Goal: Transaction & Acquisition: Purchase product/service

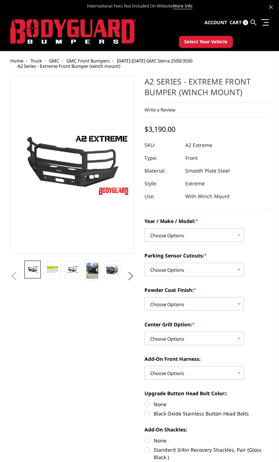
click at [103, 40] on img at bounding box center [73, 31] width 126 height 25
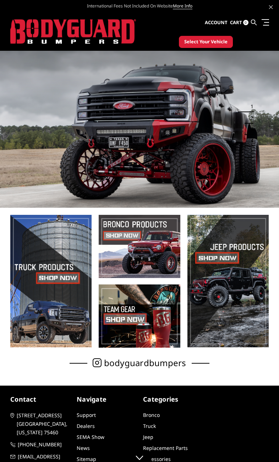
click at [267, 21] on link at bounding box center [264, 21] width 10 height 7
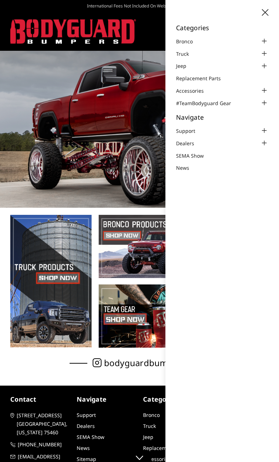
click at [261, 54] on div at bounding box center [264, 53] width 9 height 9
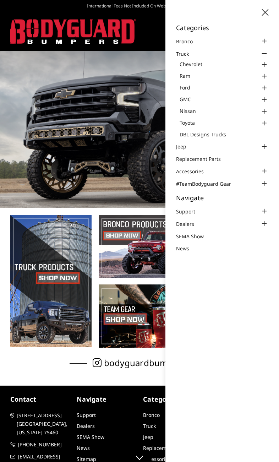
click at [238, 76] on link "Ram" at bounding box center [224, 75] width 89 height 7
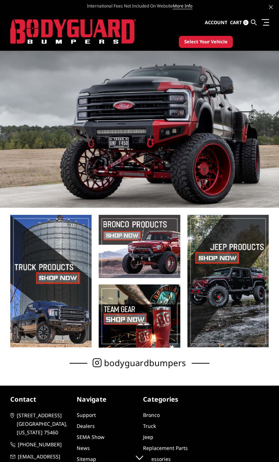
click at [267, 13] on ul "Account Sign in Register Cart 0 Search Search" at bounding box center [237, 22] width 64 height 21
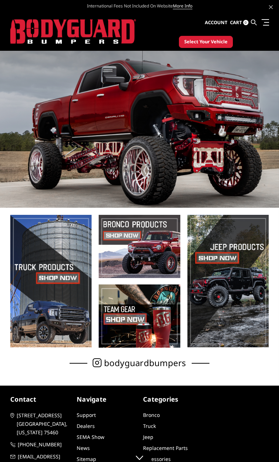
click at [267, 18] on link at bounding box center [264, 21] width 10 height 7
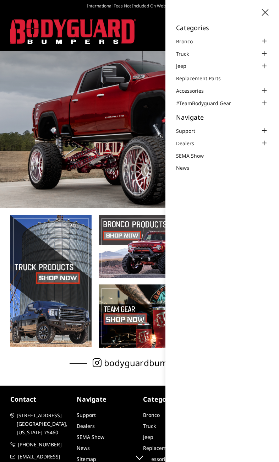
click at [196, 50] on link "Truck" at bounding box center [187, 53] width 22 height 7
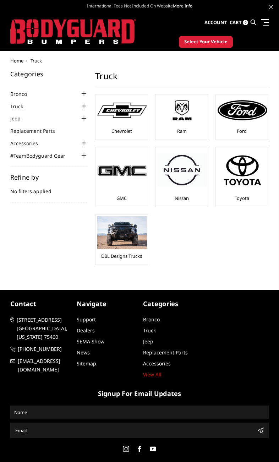
click at [267, 52] on body "International Fees Not Included On Website More Info Home shop all Bronco 2021-…" at bounding box center [139, 241] width 279 height 483
click at [248, 115] on img at bounding box center [243, 110] width 50 height 20
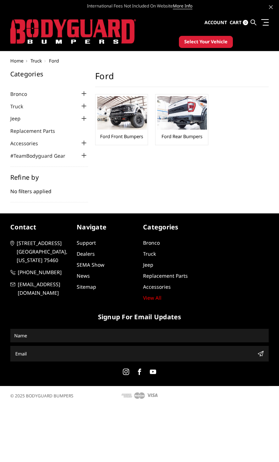
click at [133, 124] on img at bounding box center [122, 112] width 50 height 33
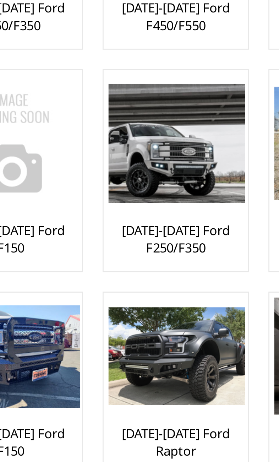
click at [157, 204] on link "[DATE]-[DATE] Ford F250/F350" at bounding box center [181, 210] width 49 height 13
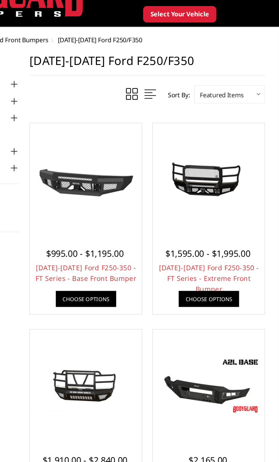
scroll to position [32, 0]
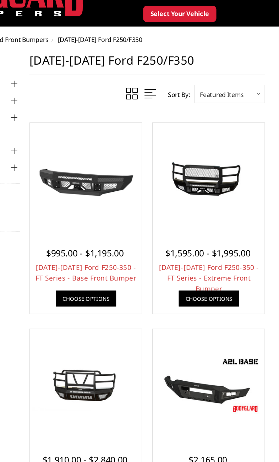
click at [195, 188] on span "$1,595.00 - $1,995.00" at bounding box center [226, 186] width 63 height 9
click at [188, 142] on img at bounding box center [227, 132] width 79 height 38
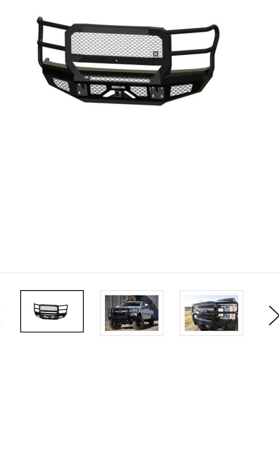
click at [60, 244] on img at bounding box center [71, 251] width 22 height 15
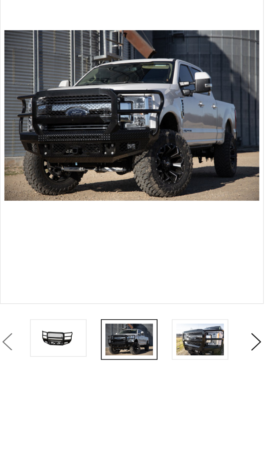
click at [97, 244] on img at bounding box center [104, 251] width 22 height 15
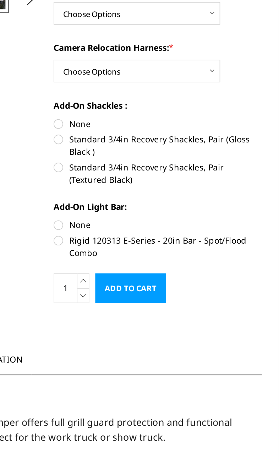
scroll to position [106, 0]
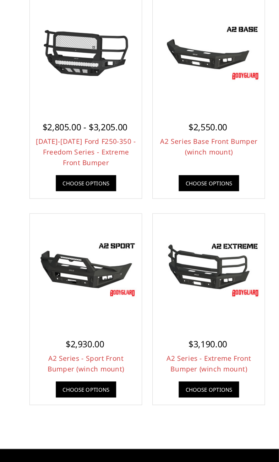
scroll to position [504, 0]
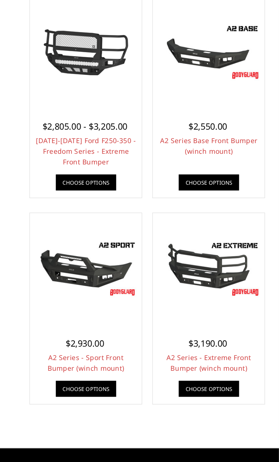
click at [188, 250] on img at bounding box center [227, 272] width 79 height 44
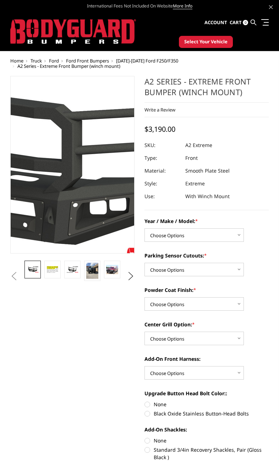
click at [90, 173] on img at bounding box center [25, 162] width 455 height 256
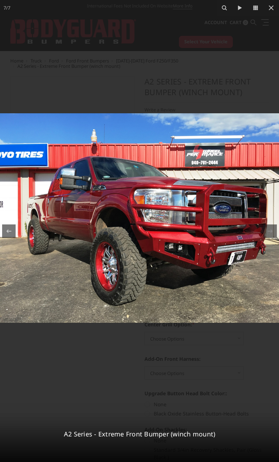
click at [270, 5] on icon at bounding box center [271, 8] width 9 height 9
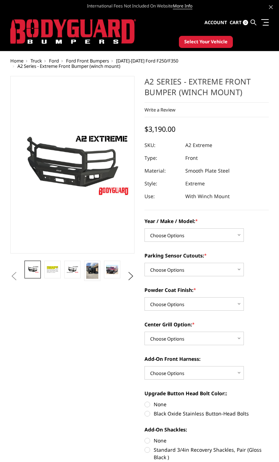
click at [266, 15] on ul "Account Sign in Register Cart 0 Search Search" at bounding box center [237, 22] width 64 height 21
click at [266, 23] on link at bounding box center [264, 21] width 10 height 7
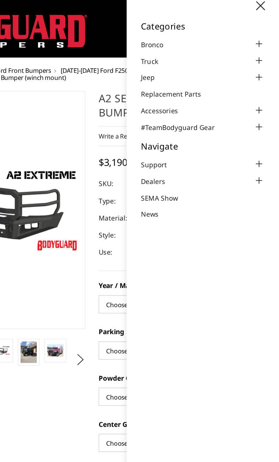
click at [260, 126] on div at bounding box center [264, 130] width 9 height 9
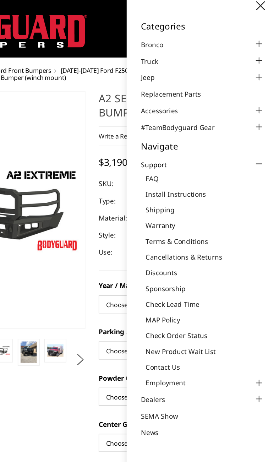
click at [180, 255] on link "Check Order Status" at bounding box center [224, 258] width 89 height 7
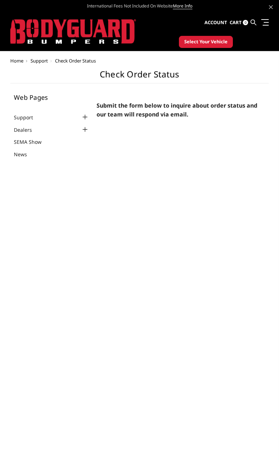
select select "US"
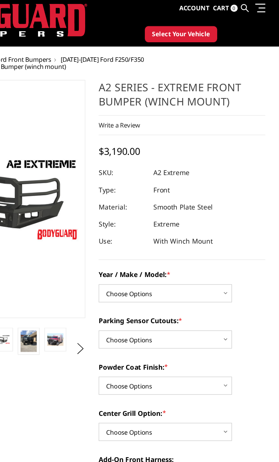
click at [205, 7] on ul "Account Sign in Register Cart 0 Search Search" at bounding box center [237, 14] width 64 height 21
click at [261, 11] on span at bounding box center [264, 11] width 7 height 1
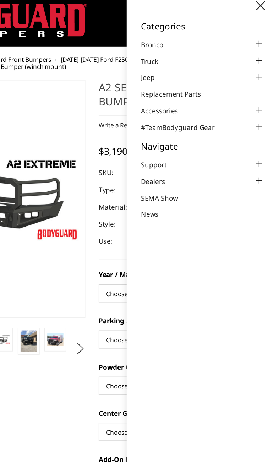
click at [176, 126] on li "Support FAQ Install Instructions Shipping Warranty Terms & Conditions Cancellat…" at bounding box center [222, 130] width 92 height 8
click at [260, 126] on div at bounding box center [264, 130] width 9 height 9
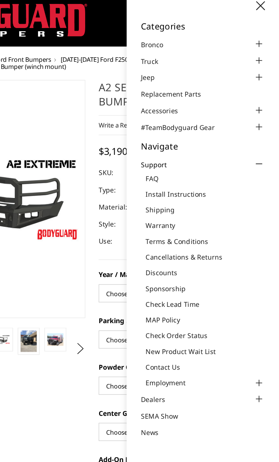
click at [180, 266] on link "New Product Wait List" at bounding box center [224, 269] width 89 height 7
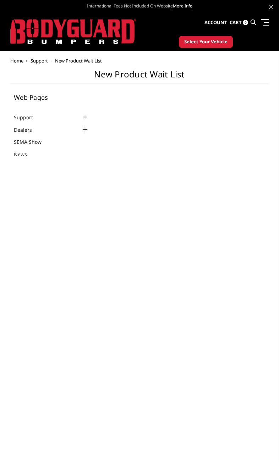
select select "US"
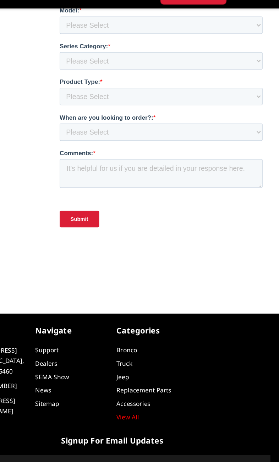
scroll to position [544, 0]
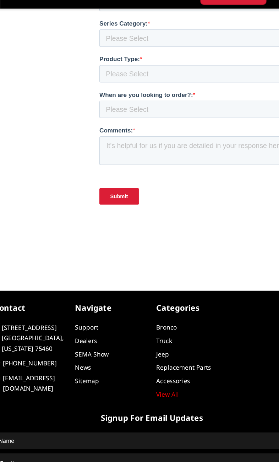
click at [143, 351] on link "View All" at bounding box center [152, 354] width 18 height 7
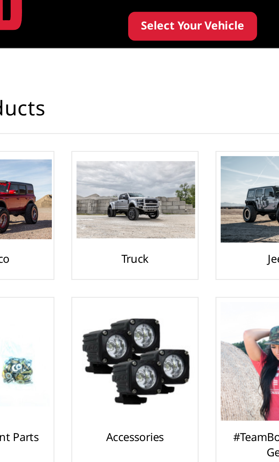
click at [157, 98] on img at bounding box center [182, 114] width 50 height 32
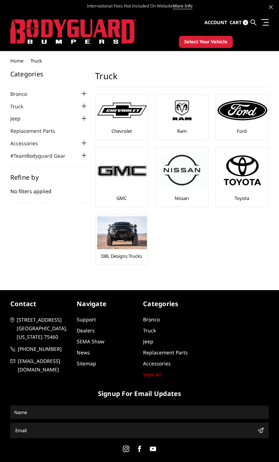
click at [255, 117] on img at bounding box center [243, 110] width 50 height 20
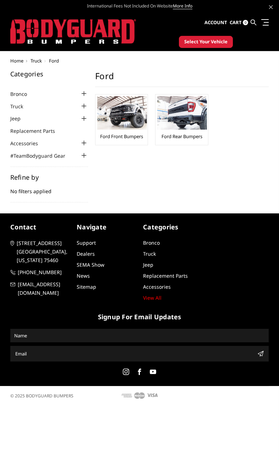
click at [205, 127] on img at bounding box center [182, 112] width 50 height 33
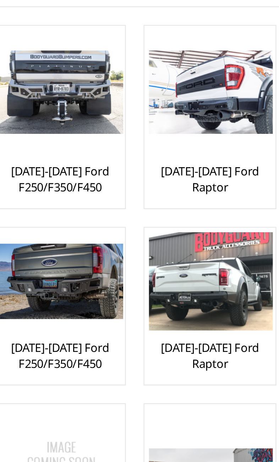
click at [97, 201] on link "[DATE]-[DATE] Ford F250/F350/F450" at bounding box center [121, 207] width 49 height 13
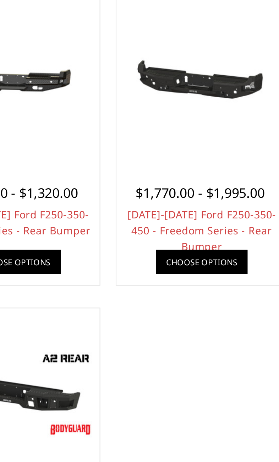
click at [191, 206] on link "[DATE]-[DATE] Ford F250-350-450 - Freedom Series - Rear Bumper" at bounding box center [227, 217] width 72 height 22
